Goal: Transaction & Acquisition: Purchase product/service

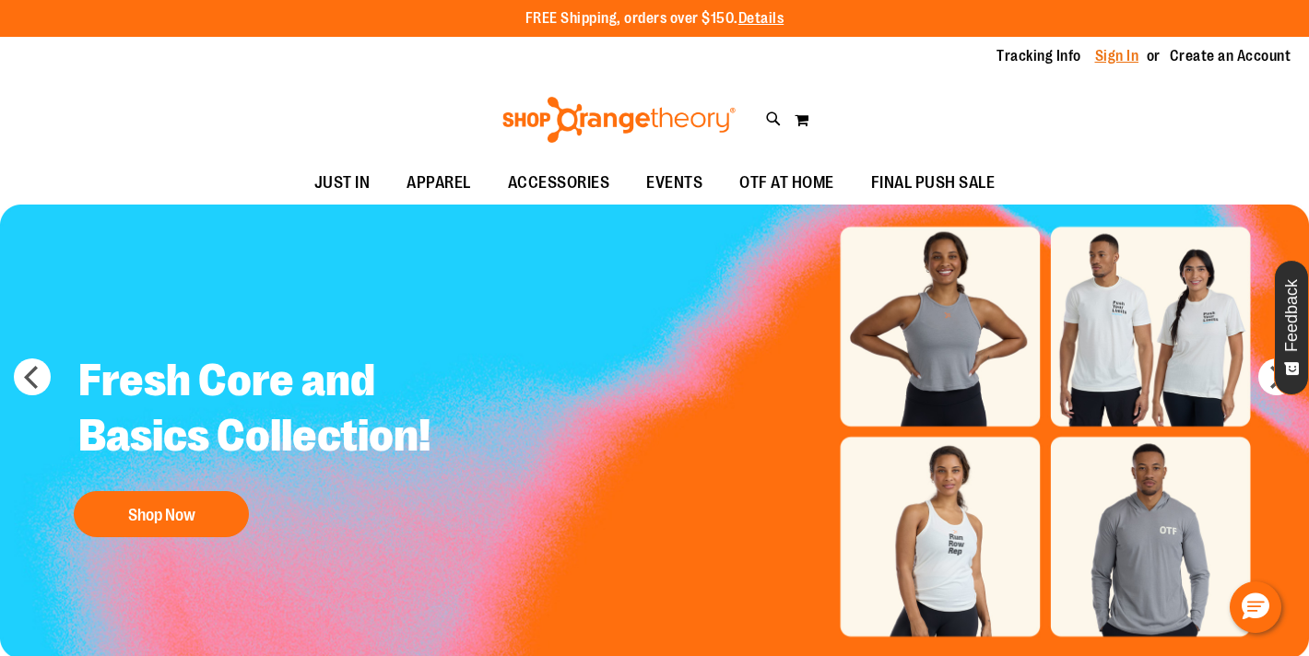
click at [1112, 59] on link "Sign In" at bounding box center [1117, 56] width 44 height 20
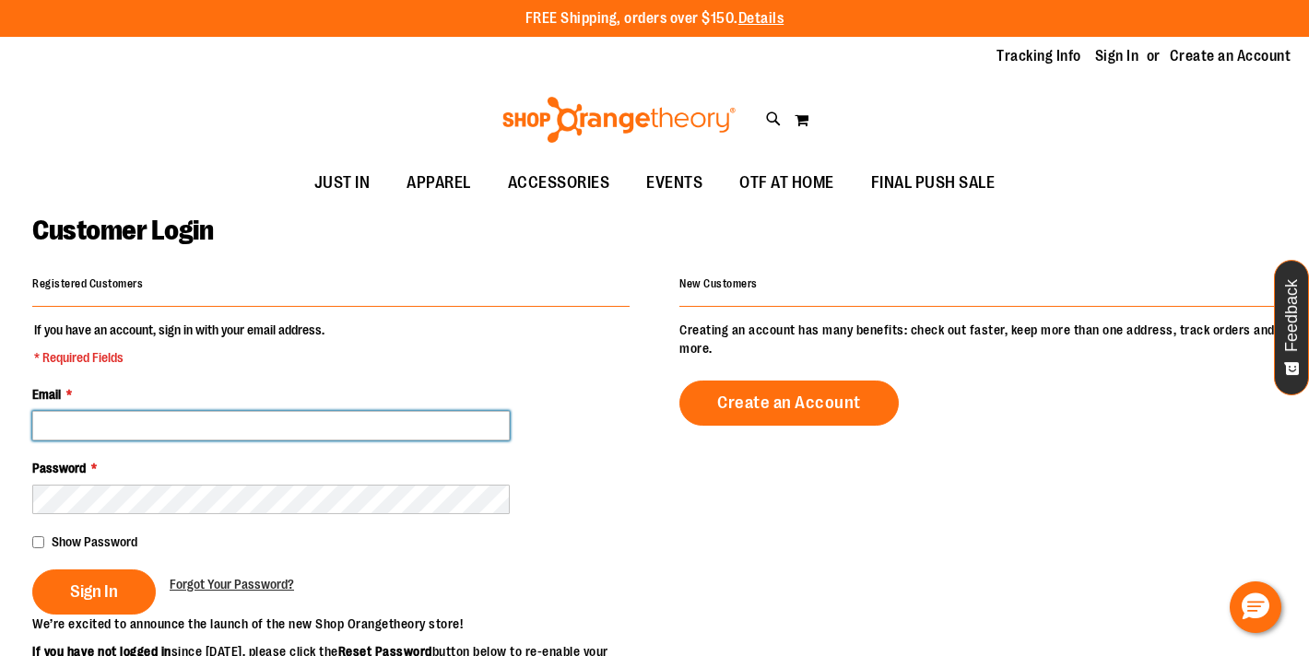
click at [170, 423] on input "Email *" at bounding box center [270, 425] width 477 height 29
type input "**********"
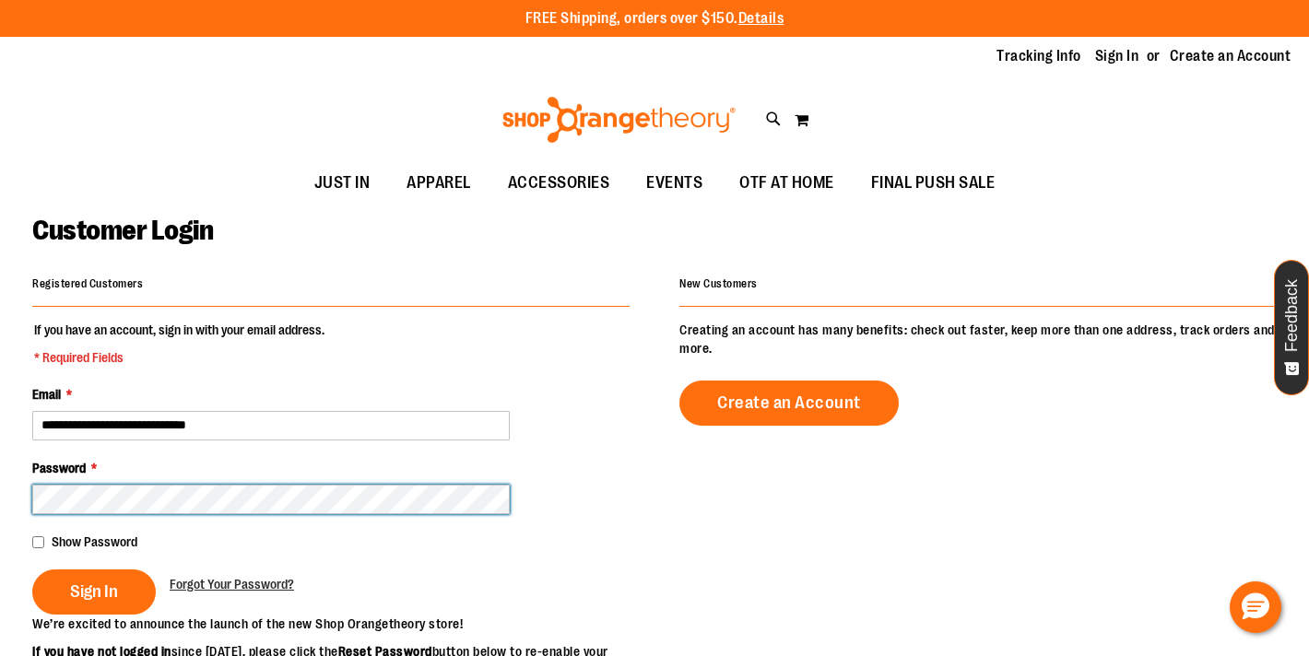
click at [32, 570] on button "Sign In" at bounding box center [94, 592] width 124 height 45
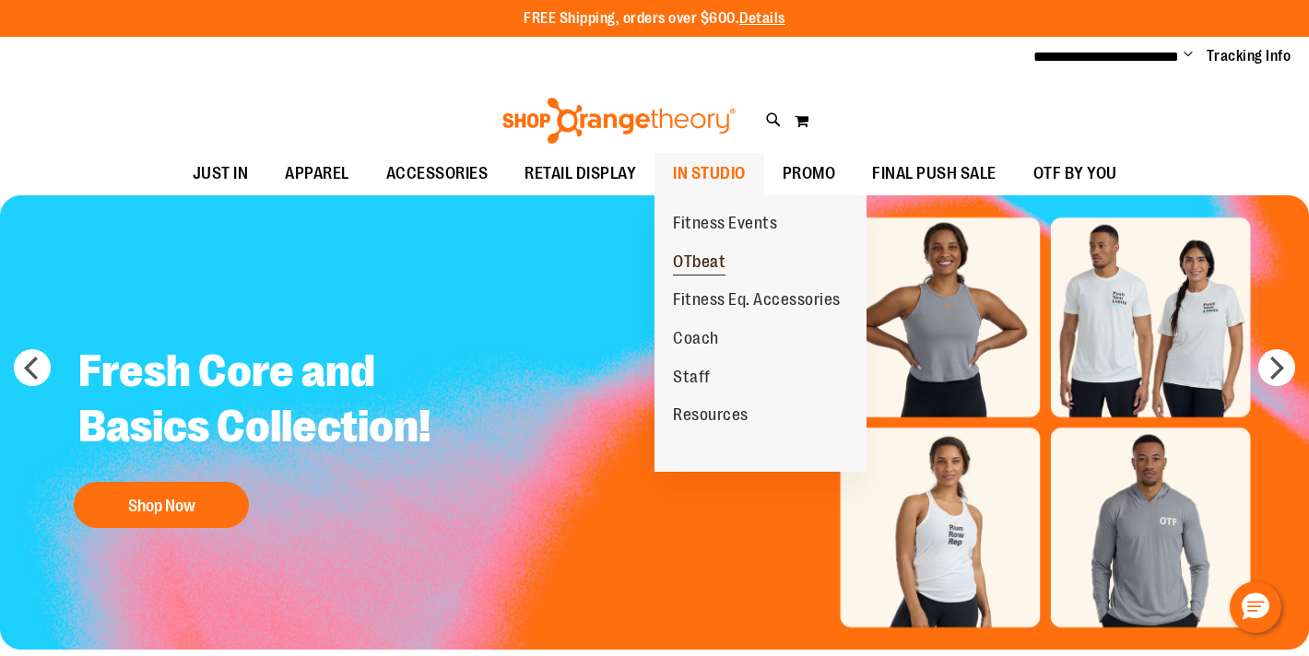
click at [704, 267] on span "OTbeat" at bounding box center [699, 264] width 53 height 23
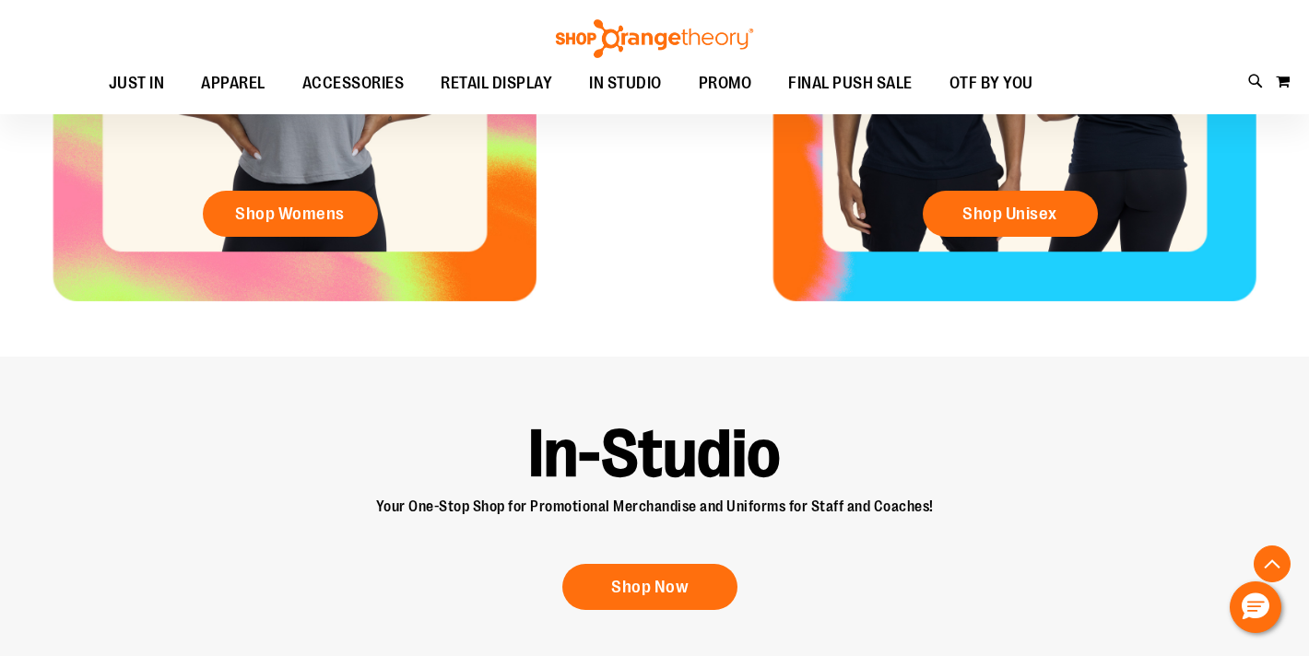
scroll to position [1455, 0]
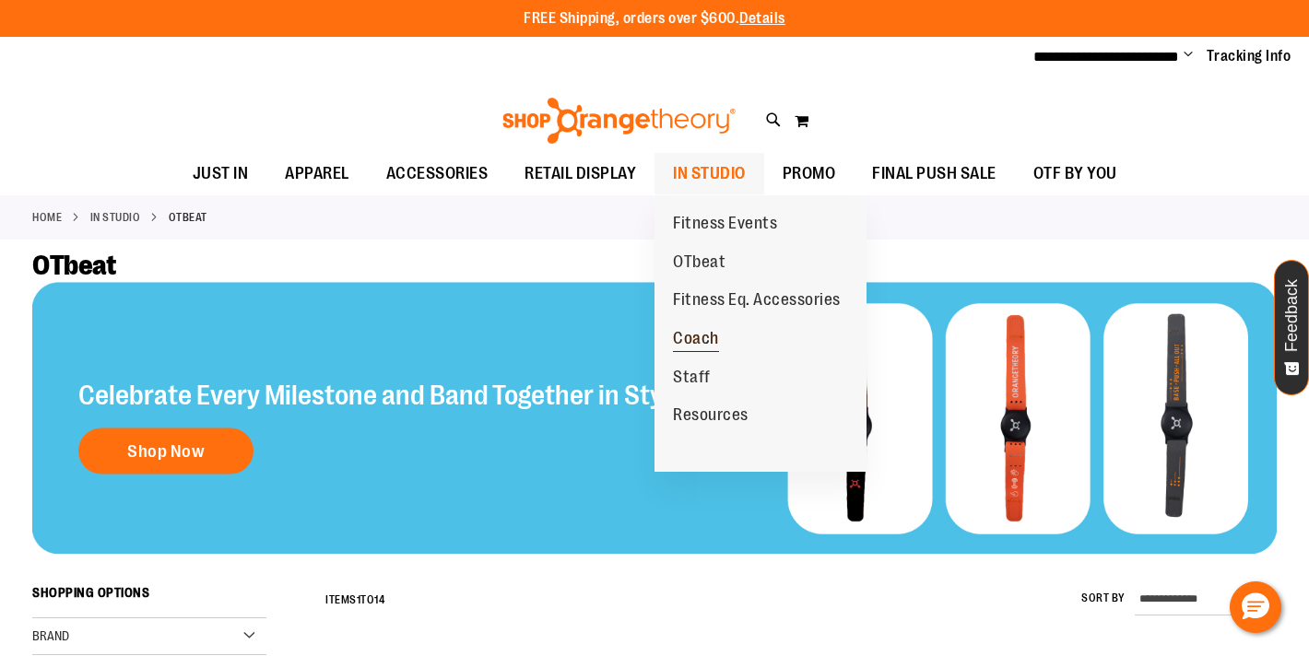
click at [684, 336] on span "Coach" at bounding box center [696, 340] width 46 height 23
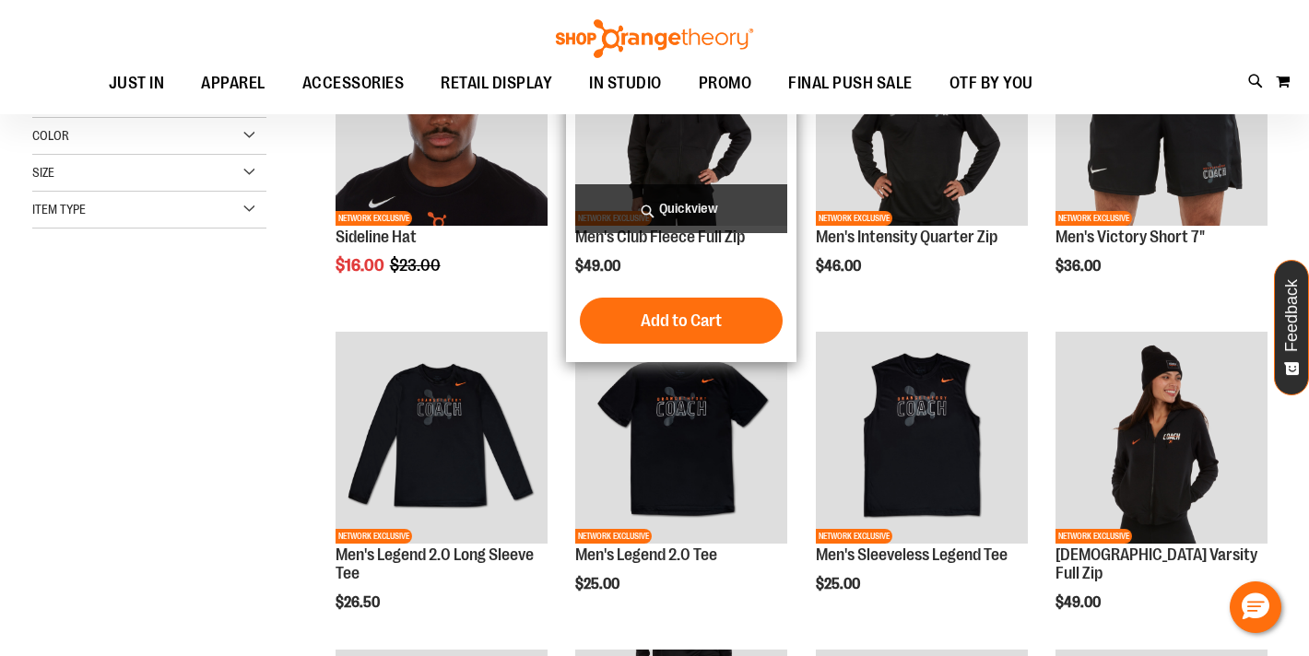
scroll to position [468, 0]
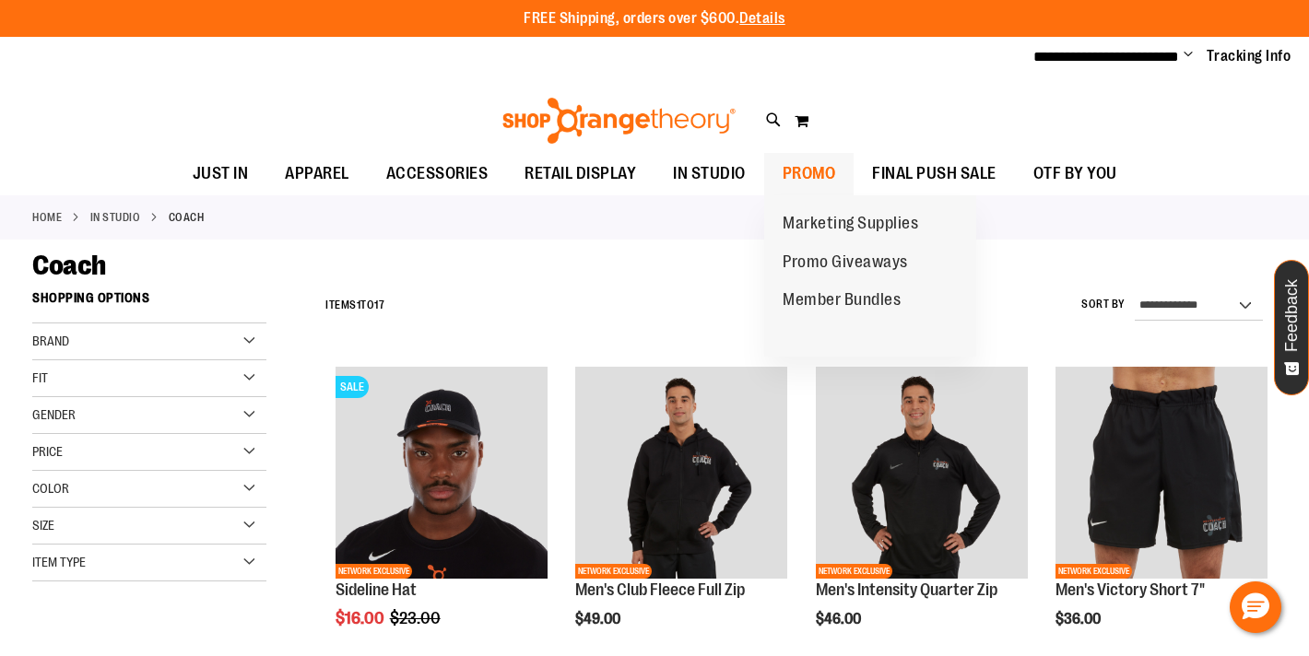
click at [820, 176] on span "PROMO" at bounding box center [809, 173] width 53 height 41
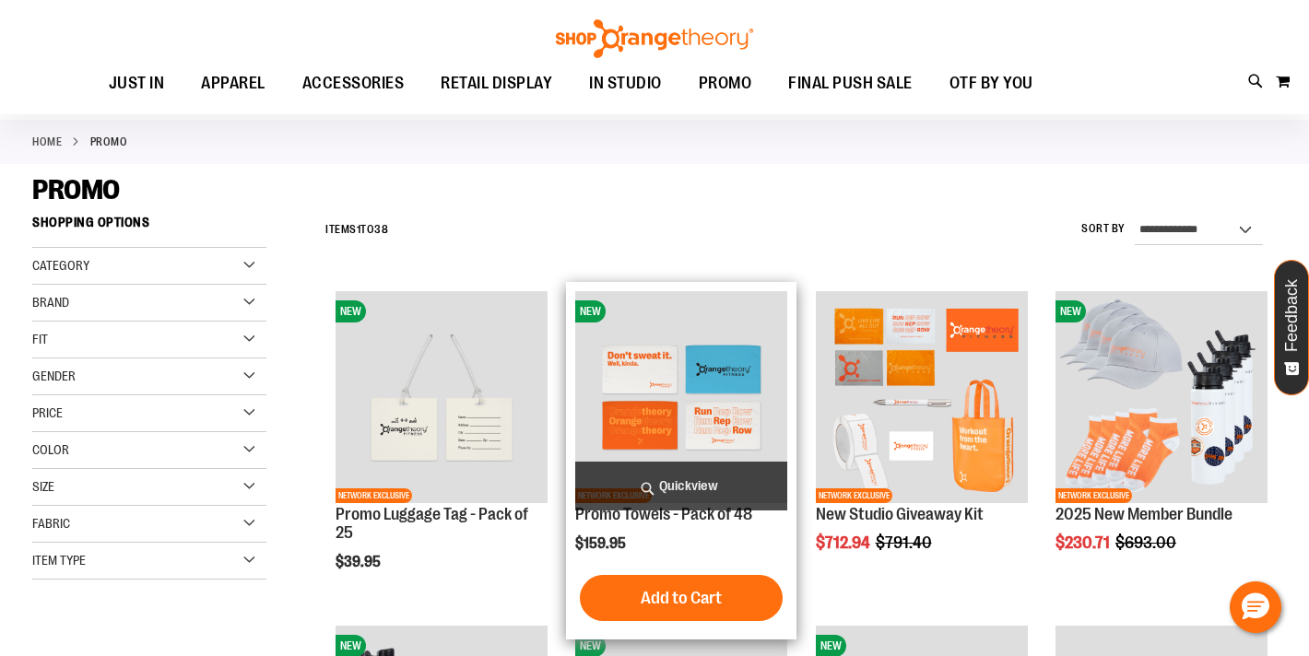
scroll to position [219, 0]
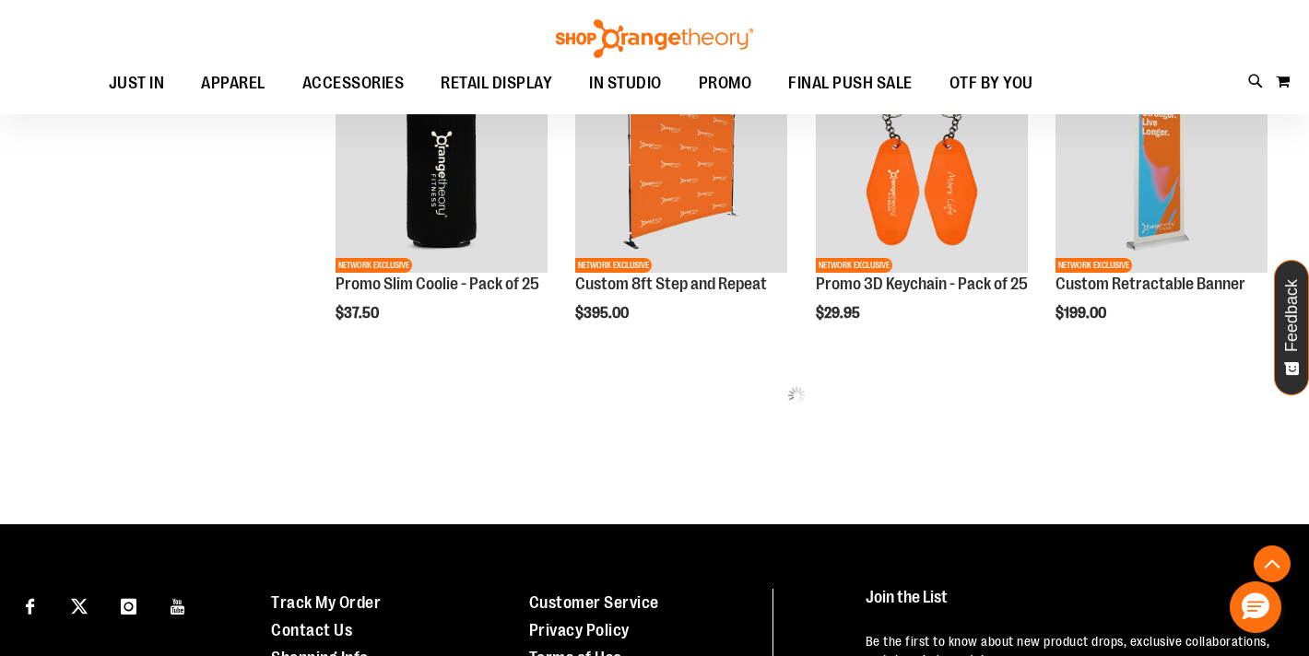
scroll to position [973, 0]
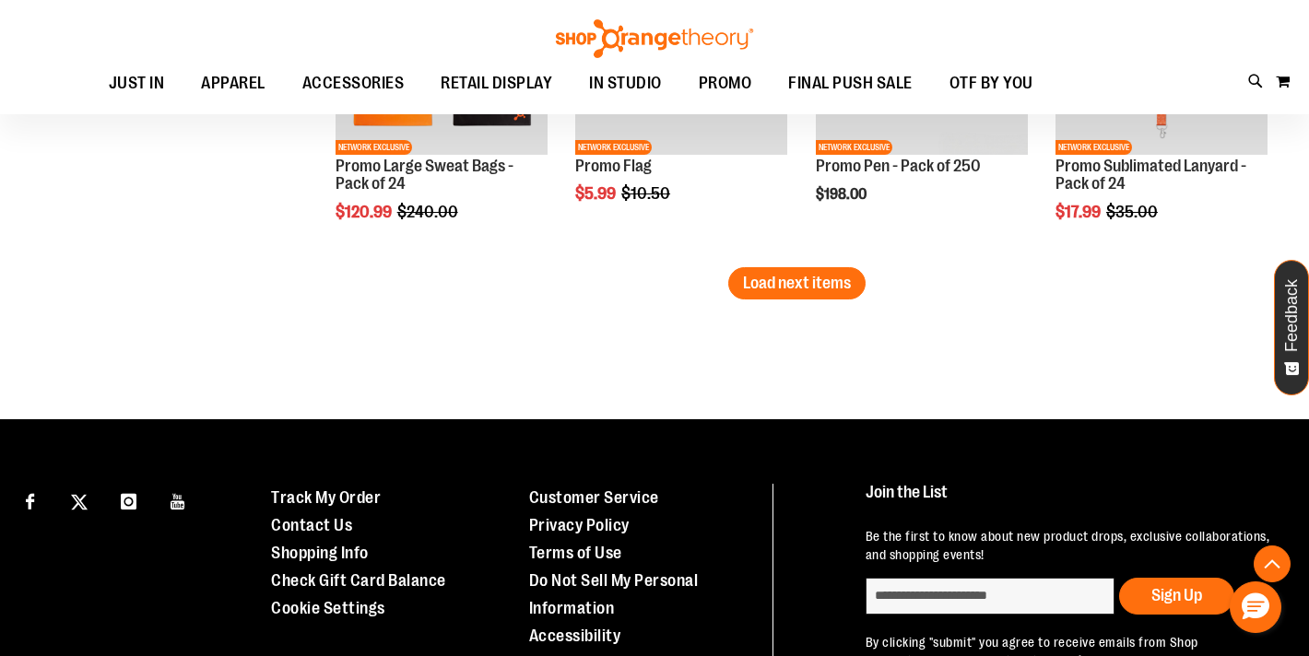
scroll to position [3210, 0]
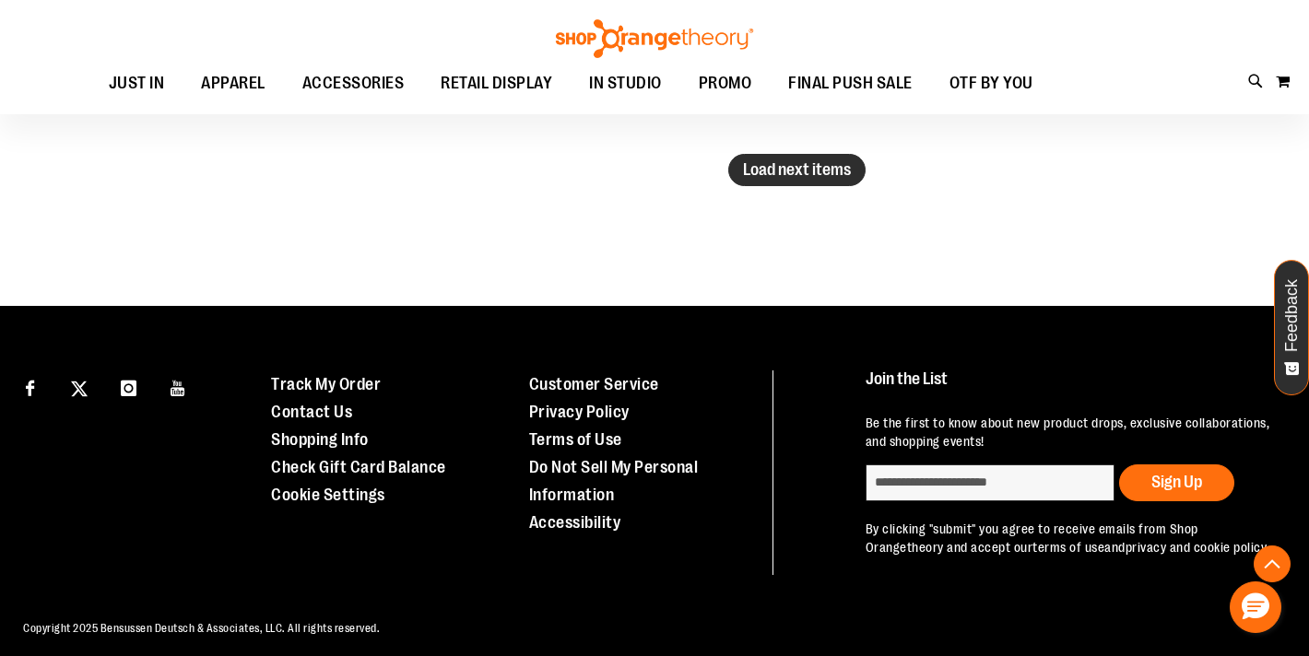
click at [783, 174] on span "Load next items" at bounding box center [797, 169] width 108 height 18
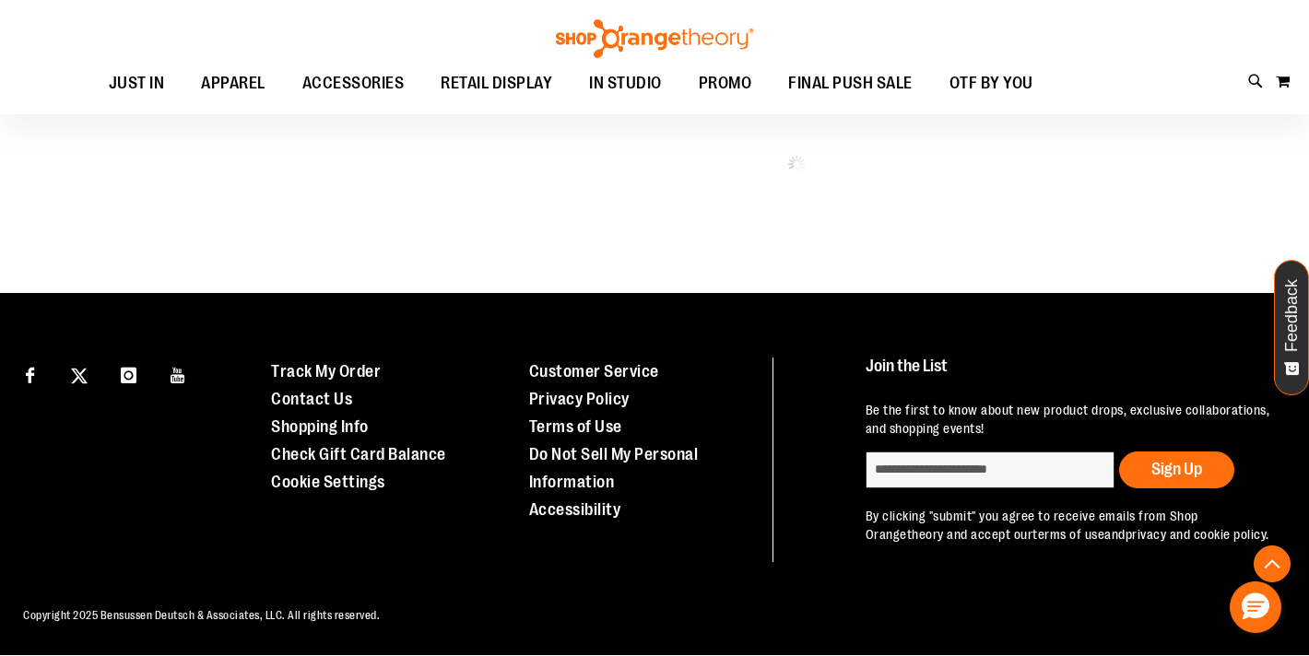
scroll to position [3209, 0]
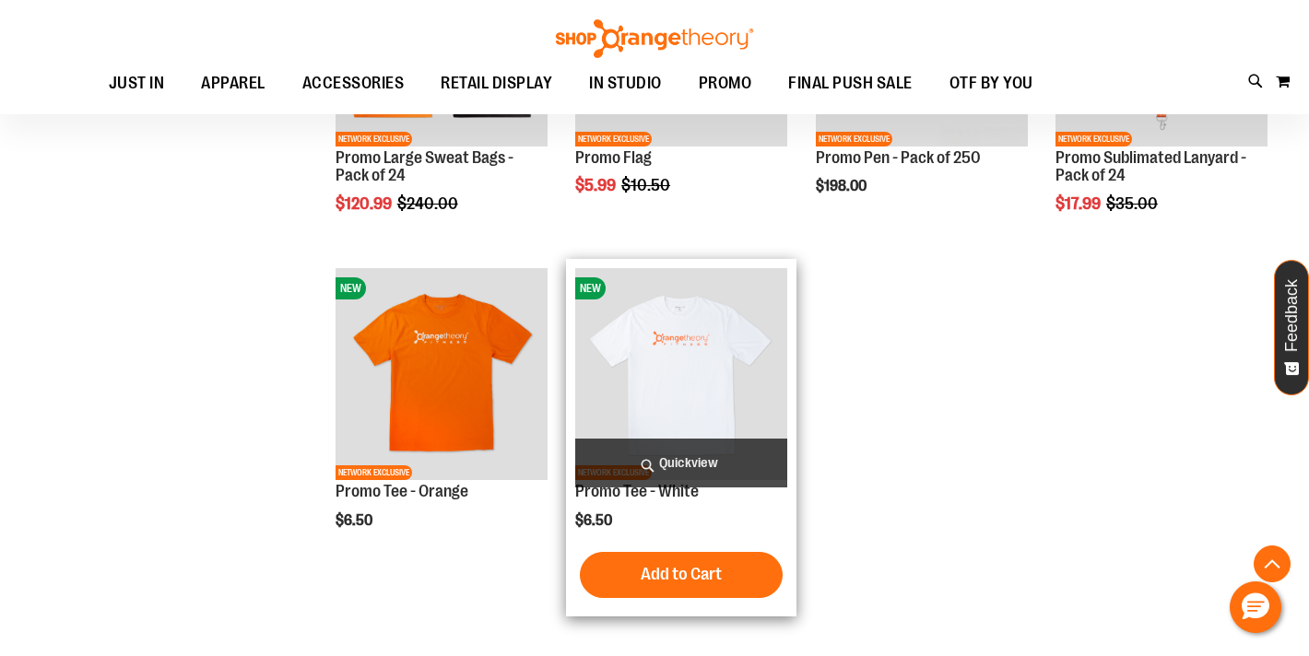
scroll to position [2841, 0]
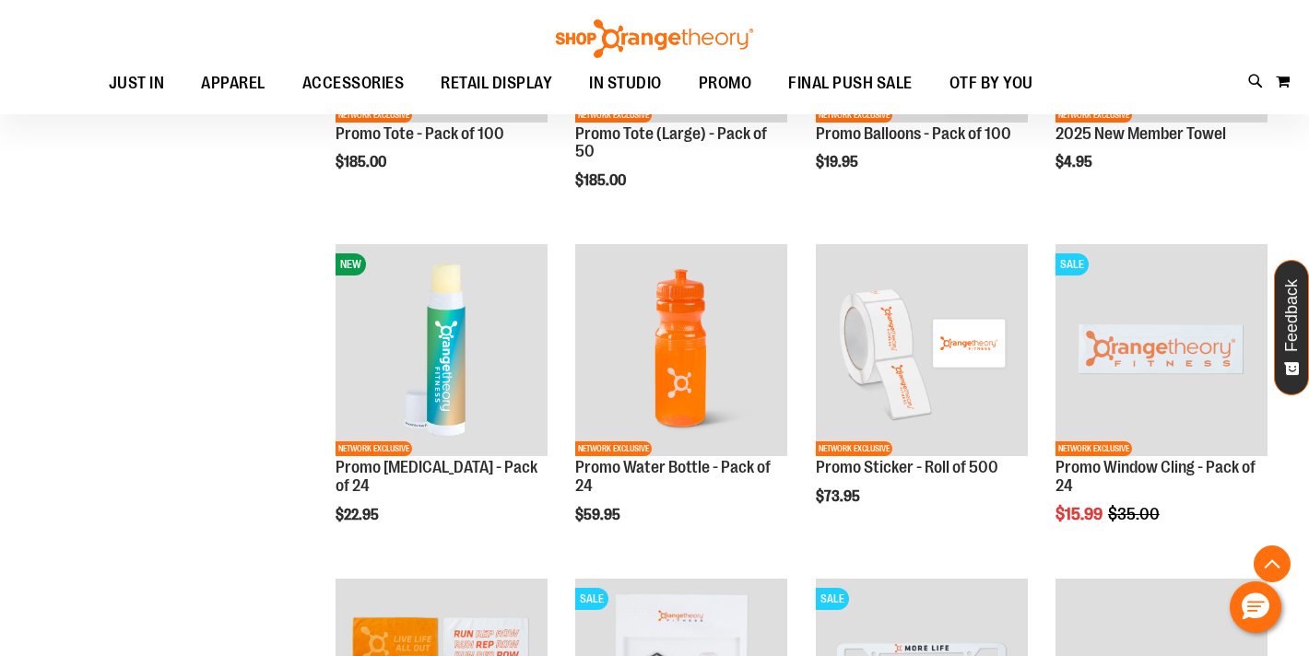
scroll to position [2166, 0]
